Goal: Transaction & Acquisition: Purchase product/service

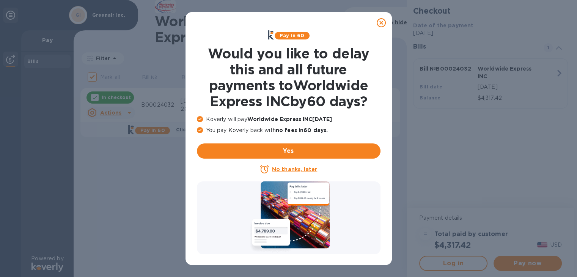
click at [311, 169] on u "No thanks, later" at bounding box center [294, 169] width 45 height 6
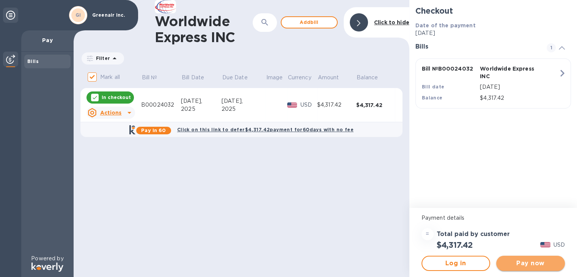
click at [528, 264] on span "Pay now" at bounding box center [530, 263] width 56 height 9
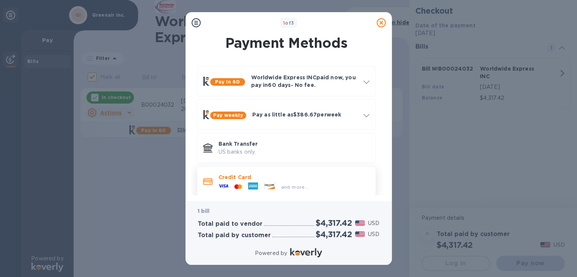
click at [232, 180] on p "Credit Card" at bounding box center [293, 177] width 151 height 8
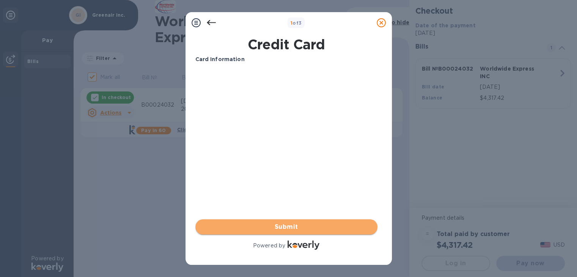
click at [302, 223] on span "Submit" at bounding box center [286, 226] width 170 height 9
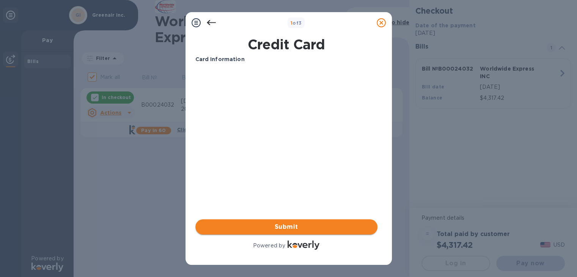
click at [292, 225] on span "Submit" at bounding box center [286, 226] width 170 height 9
click at [212, 22] on icon at bounding box center [211, 22] width 9 height 9
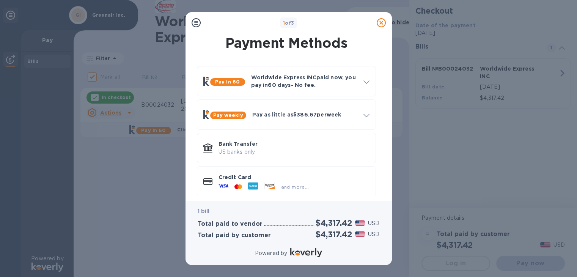
click at [382, 20] on icon at bounding box center [380, 22] width 9 height 9
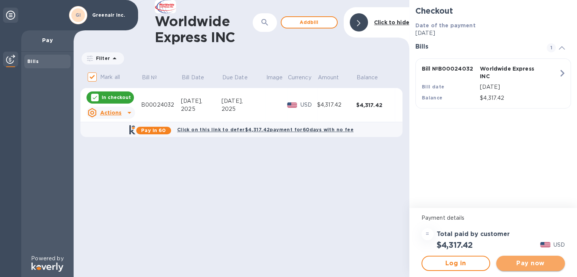
click at [549, 265] on span "Pay now" at bounding box center [530, 263] width 56 height 9
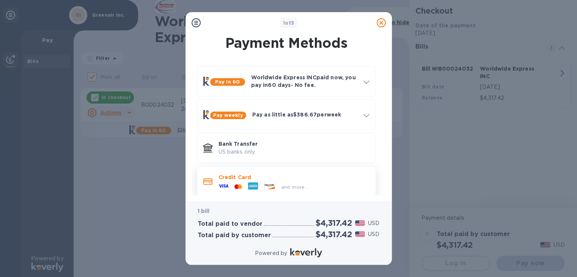
click at [300, 179] on p "Credit Card" at bounding box center [293, 177] width 151 height 8
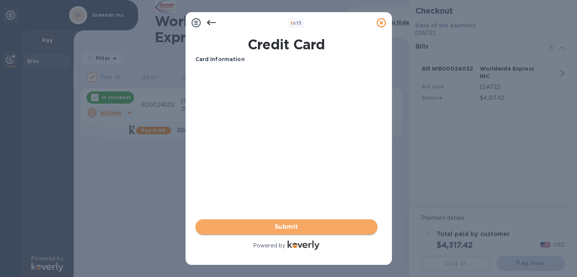
click at [335, 227] on span "Submit" at bounding box center [286, 226] width 170 height 9
click at [287, 224] on span "Submit" at bounding box center [286, 226] width 170 height 9
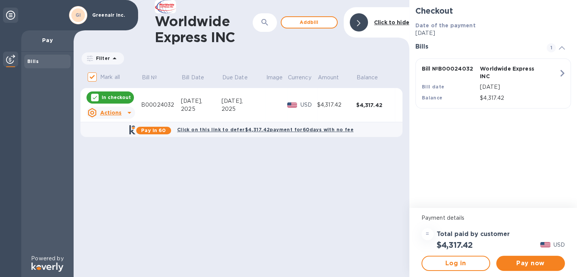
click at [118, 96] on p "In checkout" at bounding box center [116, 97] width 29 height 6
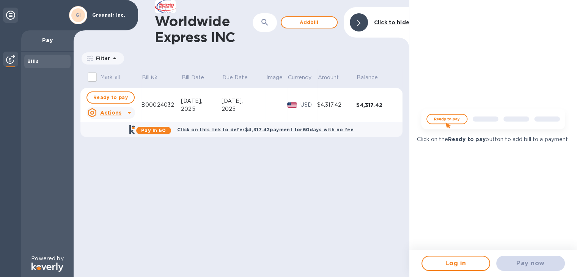
click at [118, 96] on span "Ready to pay" at bounding box center [110, 97] width 34 height 9
checkbox input "true"
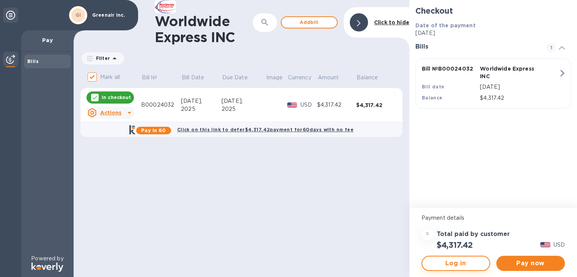
click at [445, 262] on span "Log in" at bounding box center [455, 263] width 55 height 9
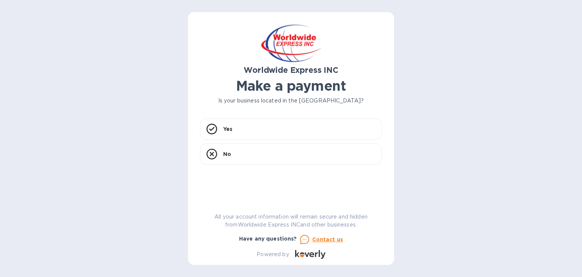
click at [314, 82] on h1 "Make a payment" at bounding box center [291, 86] width 182 height 16
click at [262, 126] on div "Yes" at bounding box center [291, 128] width 182 height 21
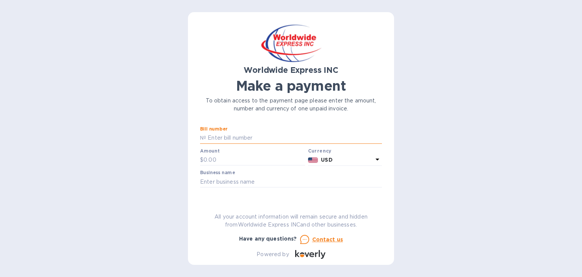
click at [253, 140] on input "text" at bounding box center [294, 137] width 176 height 11
type input "B00024032"
click at [259, 159] on input "text" at bounding box center [255, 159] width 102 height 11
click at [262, 175] on div "Business name" at bounding box center [291, 178] width 182 height 17
click at [259, 180] on input "text" at bounding box center [291, 181] width 182 height 11
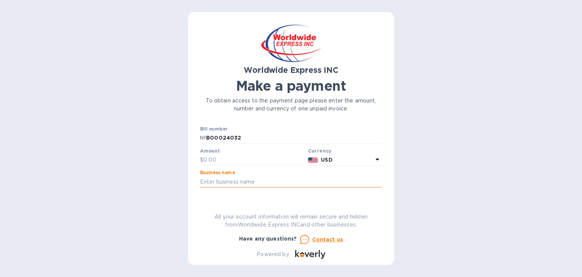
type input "Greenair Inc."
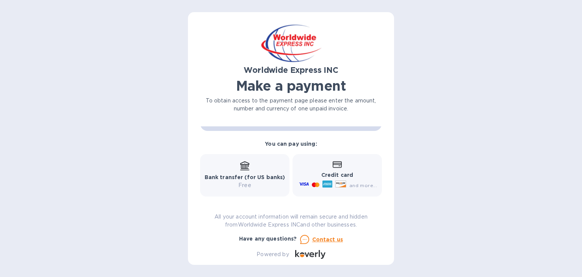
scroll to position [89, 0]
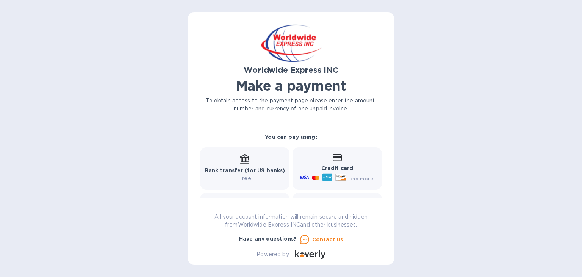
click at [340, 173] on div "and more..." at bounding box center [339, 178] width 83 height 12
click at [337, 162] on div "Credit card and more..." at bounding box center [338, 168] width 80 height 29
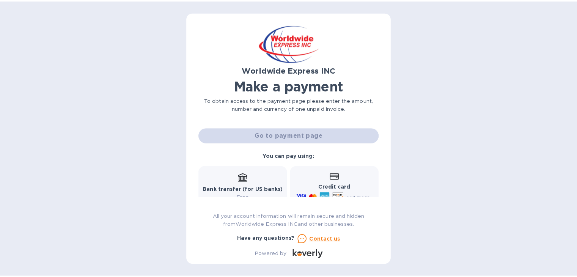
scroll to position [27, 0]
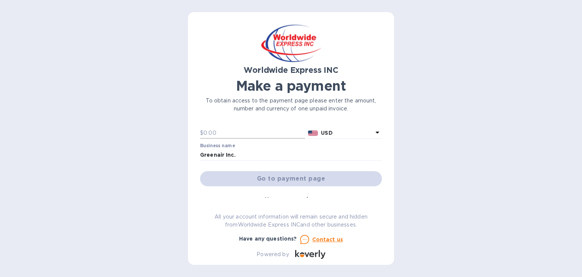
click at [267, 133] on input "text" at bounding box center [255, 132] width 102 height 11
paste input "4,317.42"
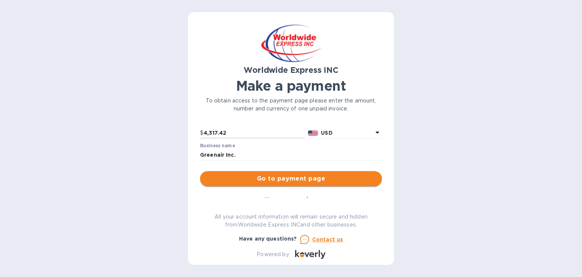
type input "4,317.42"
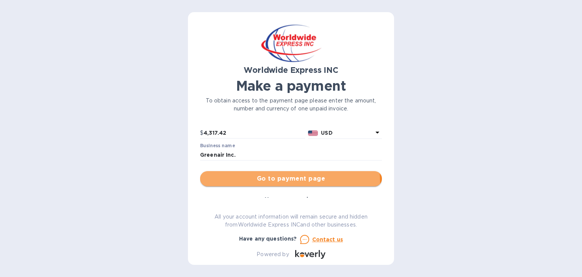
click at [281, 182] on span "Go to payment page" at bounding box center [291, 178] width 170 height 9
